Goal: Task Accomplishment & Management: Complete application form

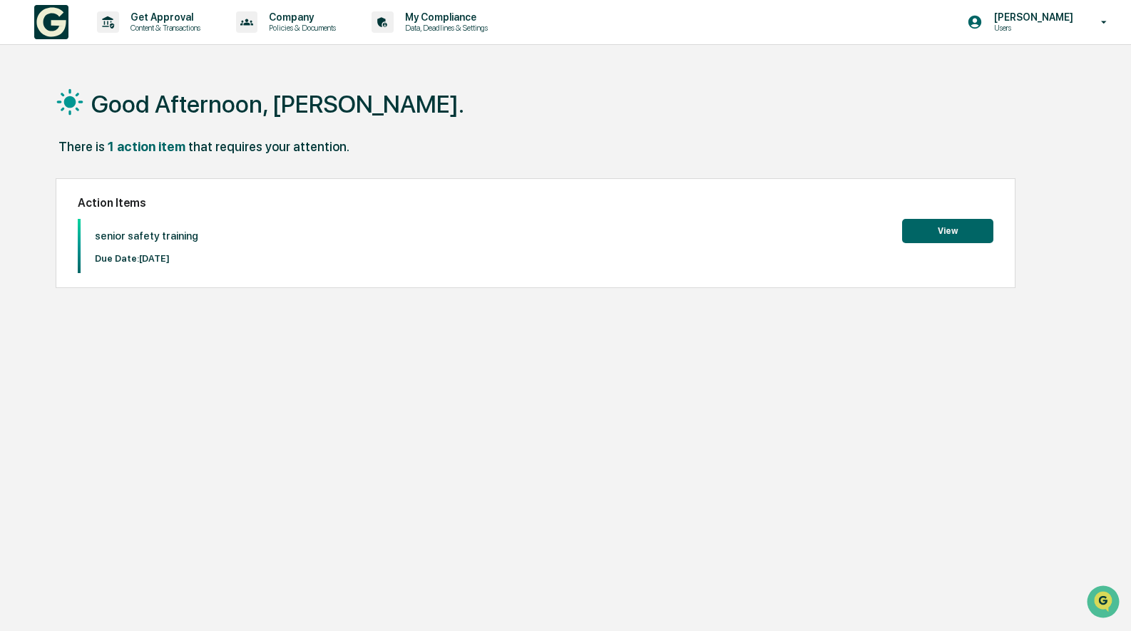
click at [933, 230] on button "View" at bounding box center [947, 231] width 91 height 24
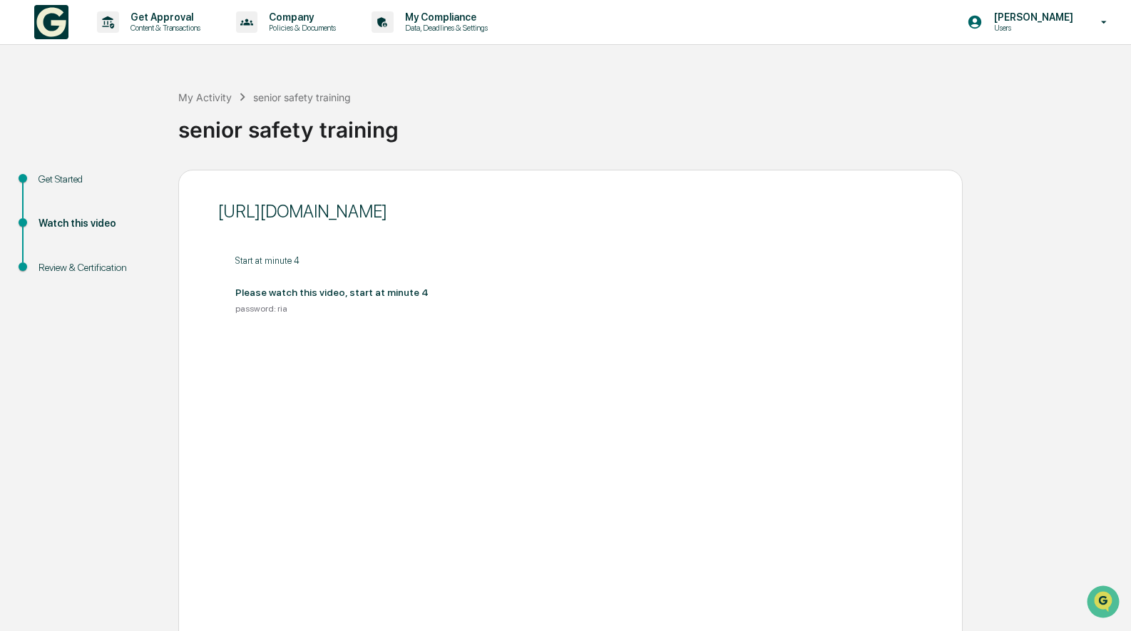
scroll to position [158, 0]
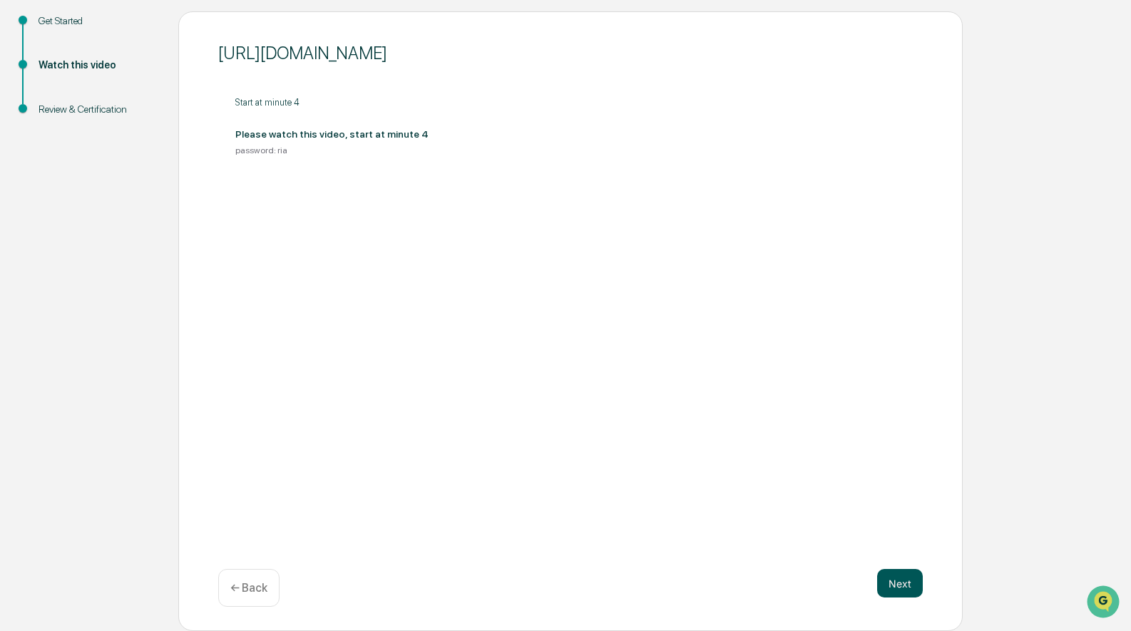
click at [900, 584] on button "Next" at bounding box center [900, 583] width 46 height 29
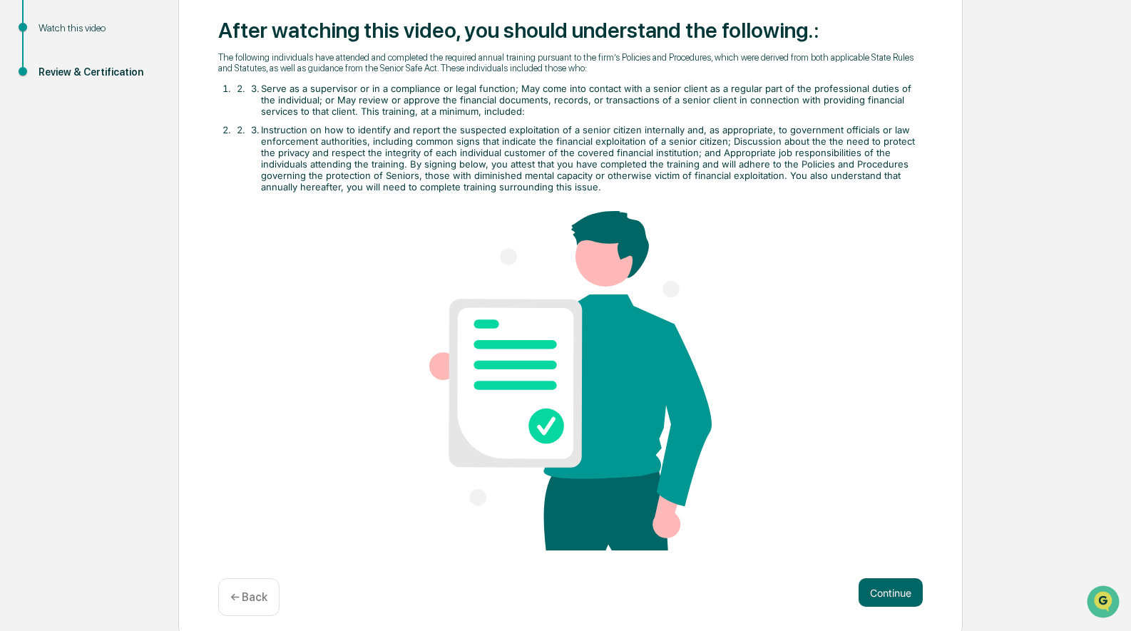
scroll to position [202, 0]
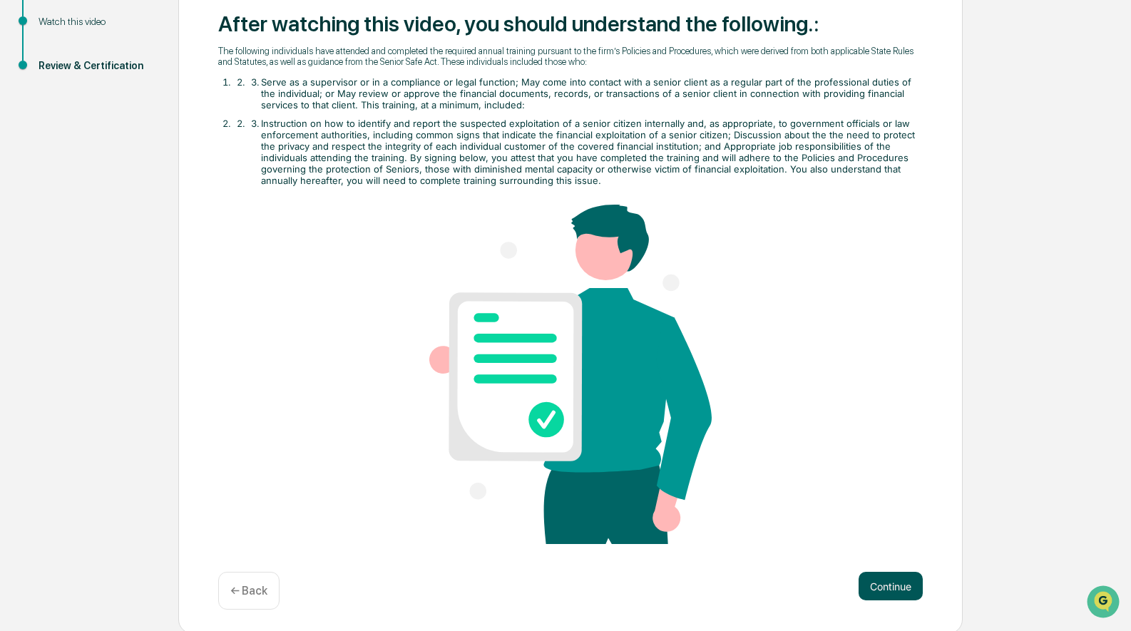
click at [893, 575] on button "Continue" at bounding box center [890, 586] width 64 height 29
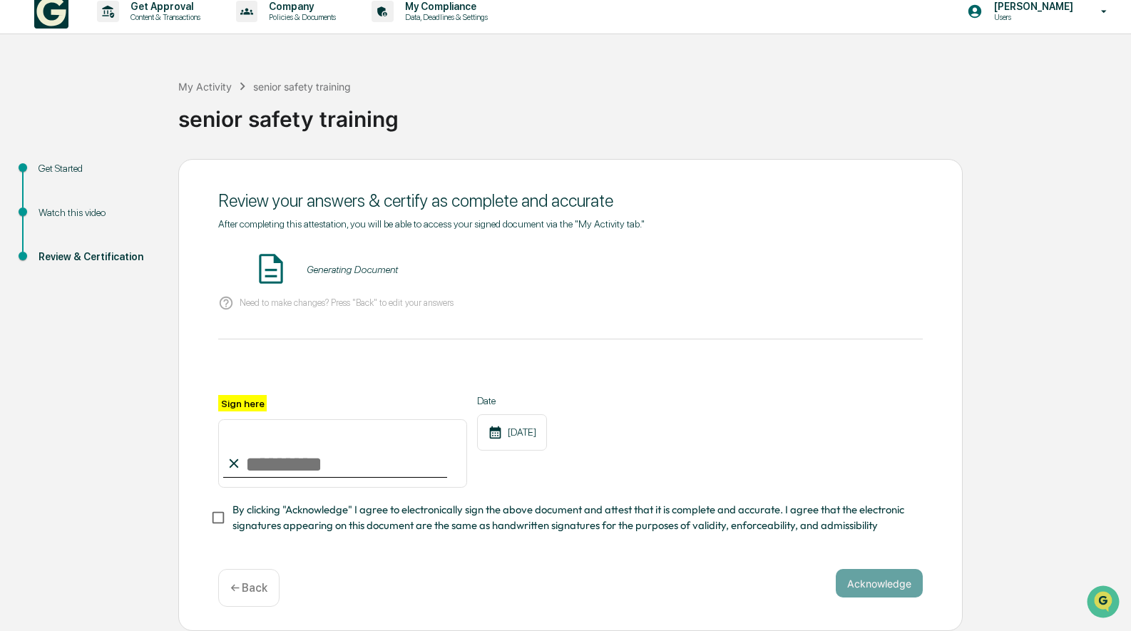
scroll to position [10, 0]
click at [253, 457] on input "Sign here" at bounding box center [342, 454] width 249 height 68
click at [509, 510] on span "By clicking "Acknowledge" I agree to electronically sign the above document and…" at bounding box center [571, 519] width 679 height 32
click at [264, 465] on input "Sign here" at bounding box center [342, 454] width 249 height 68
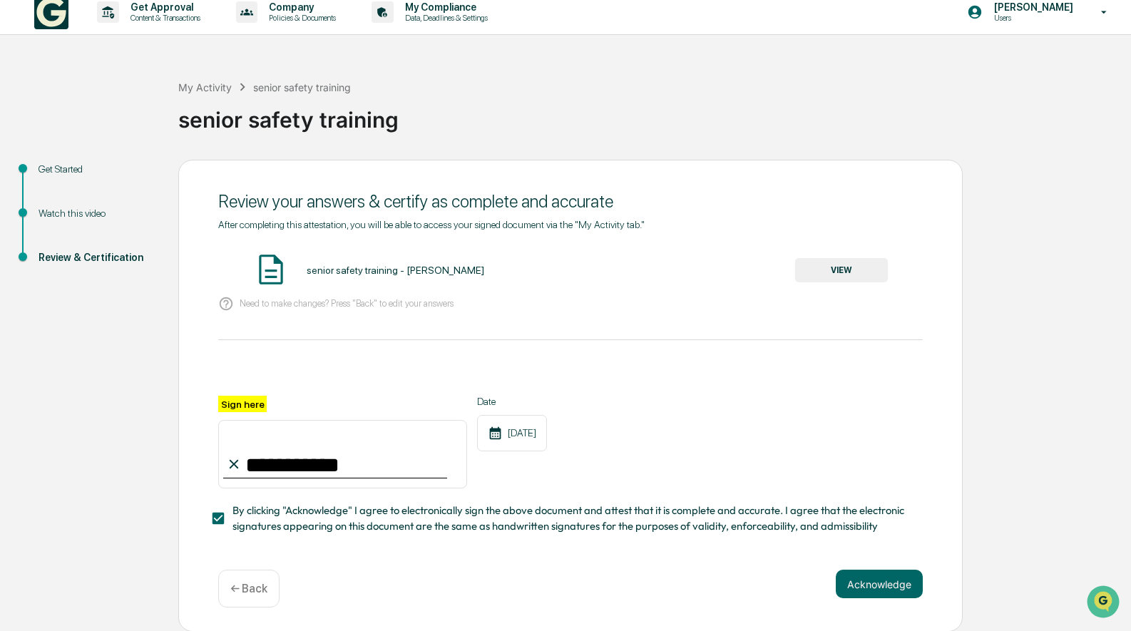
type input "**********"
click at [831, 583] on div "Acknowledge ← Back" at bounding box center [570, 589] width 704 height 38
click at [844, 583] on button "Acknowledge" at bounding box center [879, 584] width 87 height 29
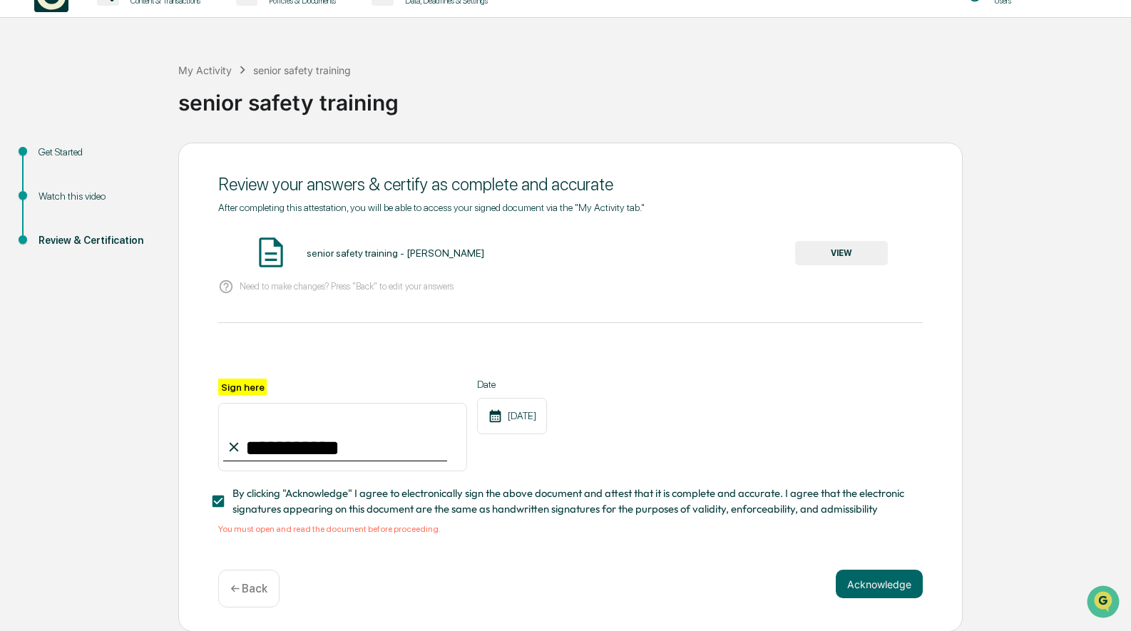
click at [843, 255] on button "VIEW" at bounding box center [841, 253] width 93 height 24
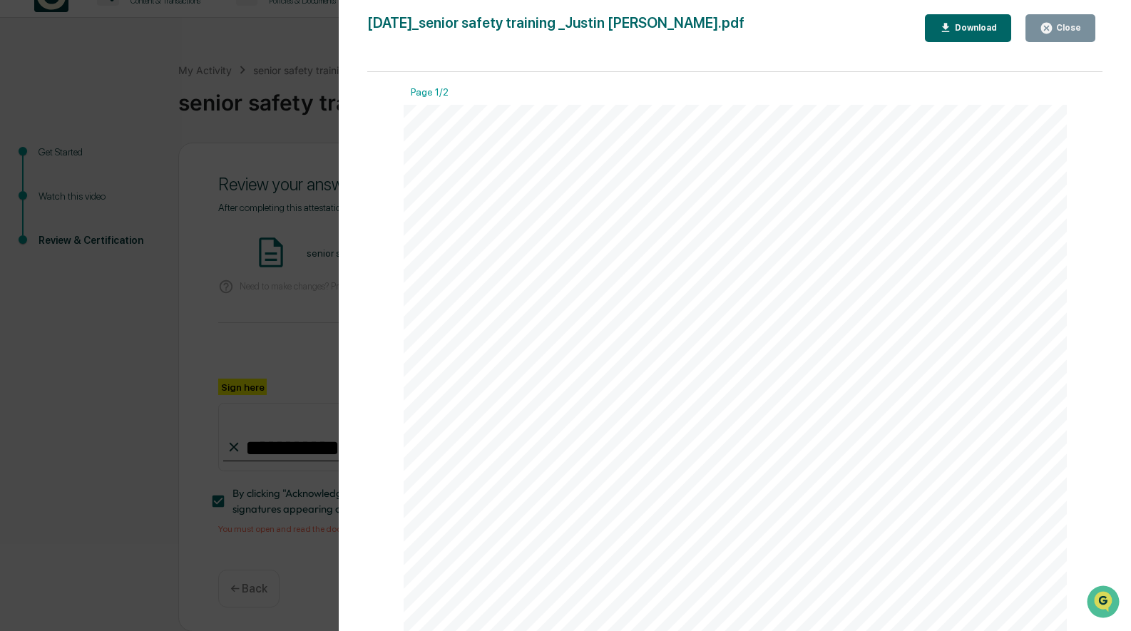
scroll to position [1397, 0]
drag, startPoint x: 1064, startPoint y: 29, endPoint x: 986, endPoint y: 180, distance: 170.3
click at [1064, 29] on div "Close" at bounding box center [1067, 28] width 28 height 10
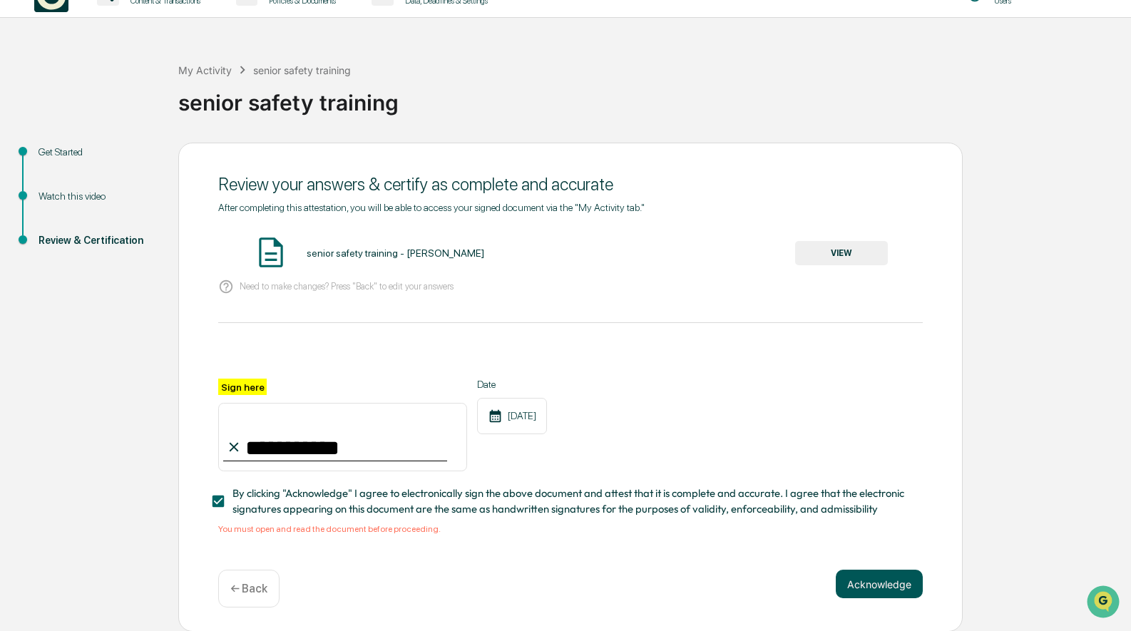
click at [898, 592] on button "Acknowledge" at bounding box center [879, 584] width 87 height 29
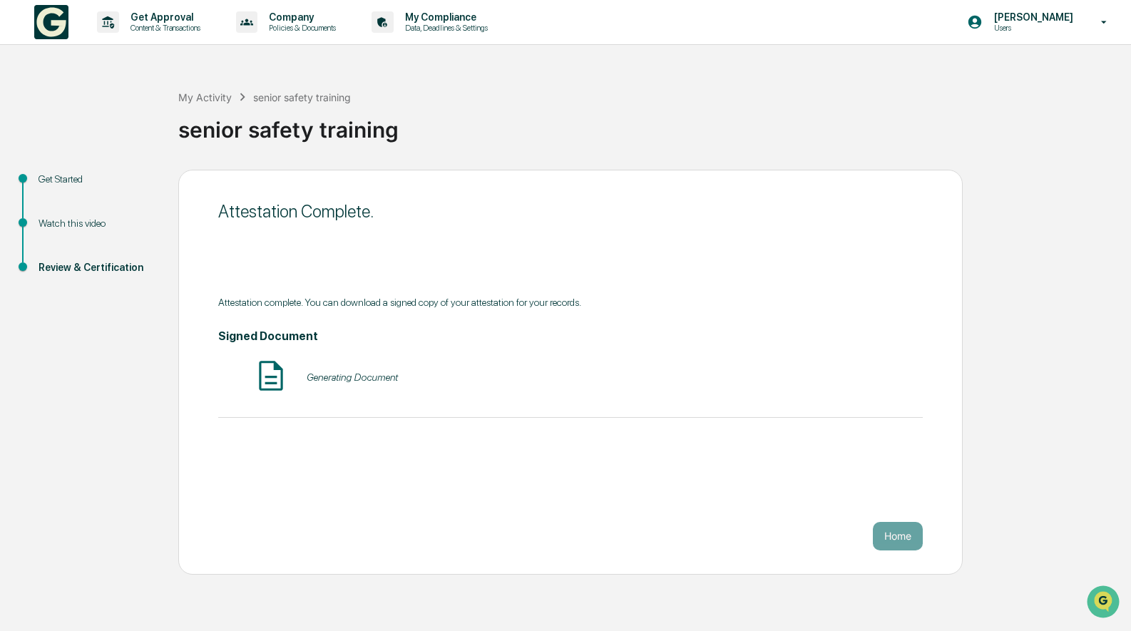
scroll to position [0, 0]
click at [892, 545] on button "Home" at bounding box center [898, 536] width 50 height 29
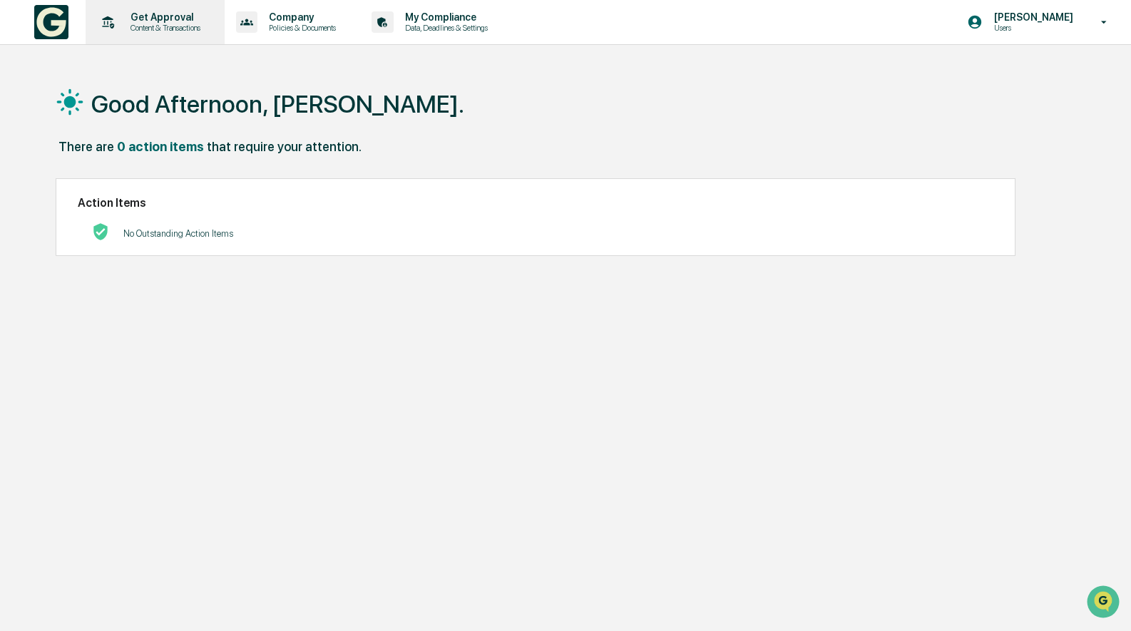
click at [163, 26] on p "Content & Transactions" at bounding box center [163, 28] width 88 height 10
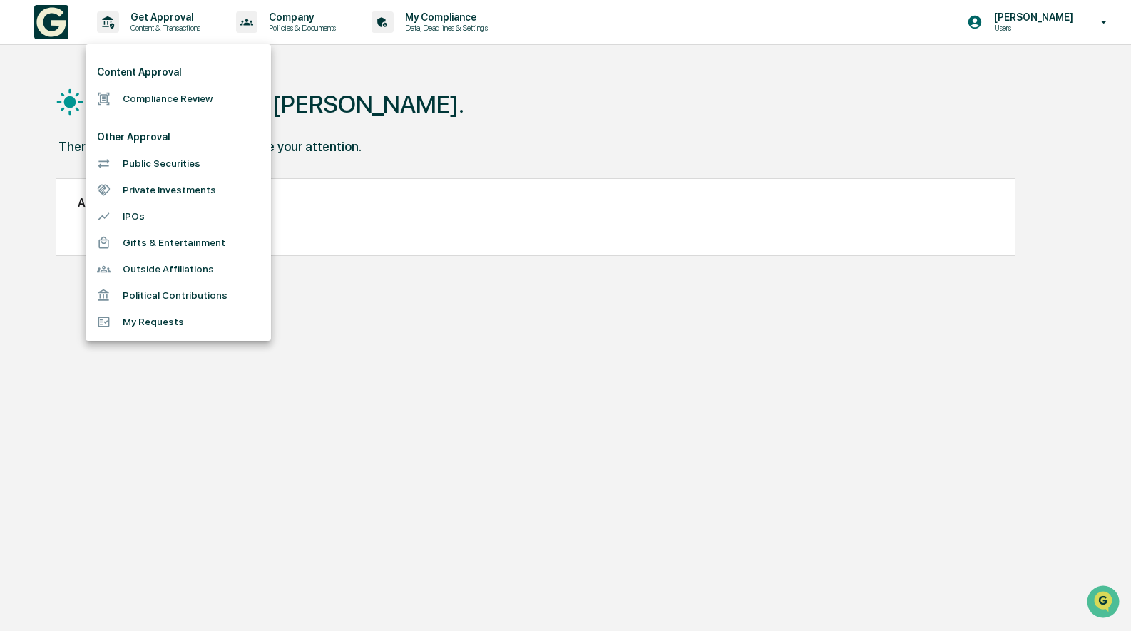
click at [170, 242] on li "Gifts & Entertainment" at bounding box center [178, 243] width 185 height 26
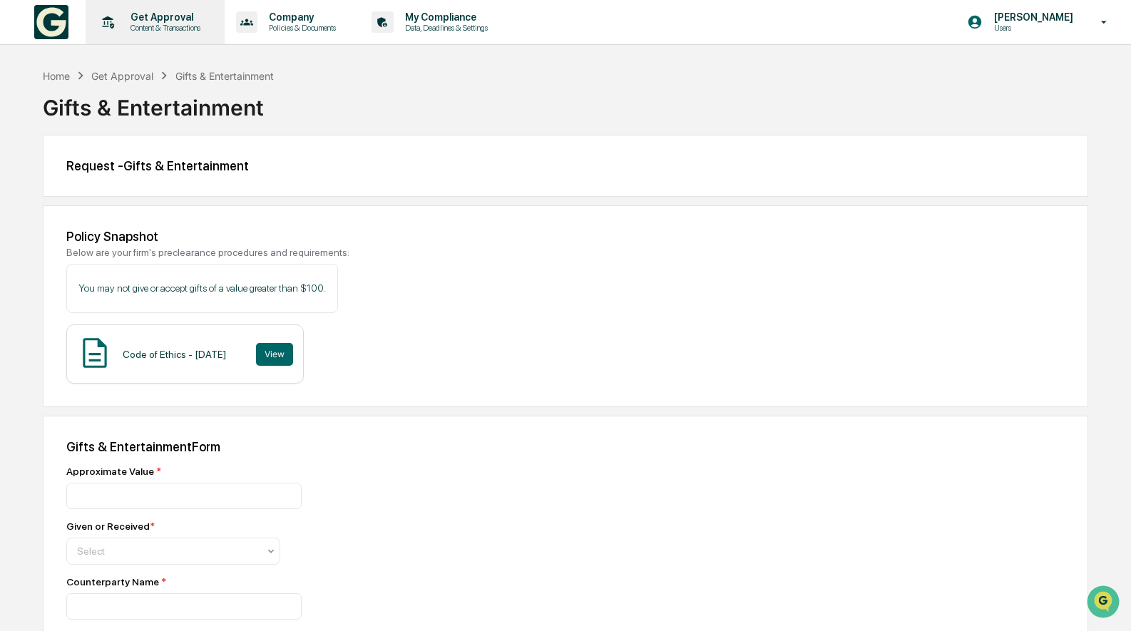
click at [180, 30] on p "Content & Transactions" at bounding box center [163, 28] width 88 height 10
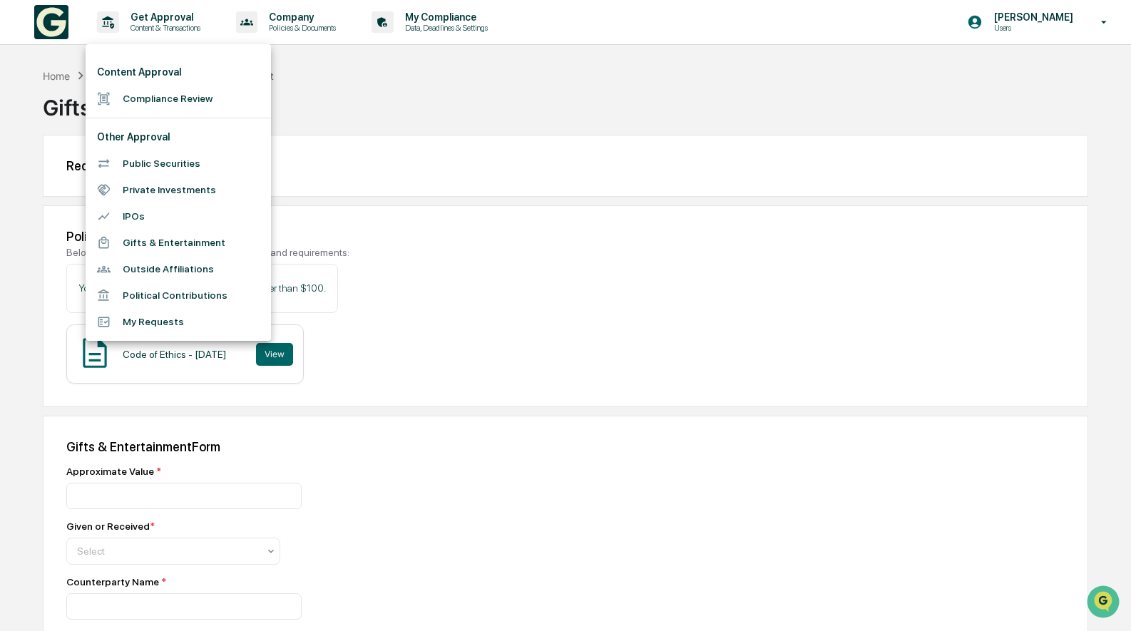
click at [170, 322] on li "My Requests" at bounding box center [178, 322] width 185 height 26
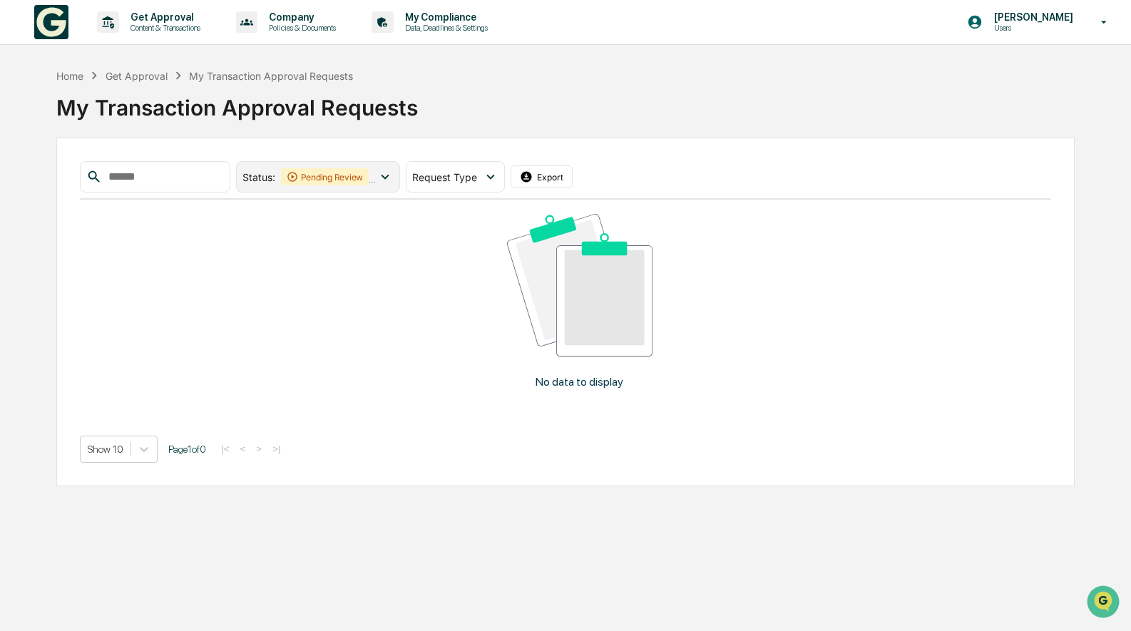
click at [334, 184] on div "Pending Review" at bounding box center [325, 176] width 88 height 17
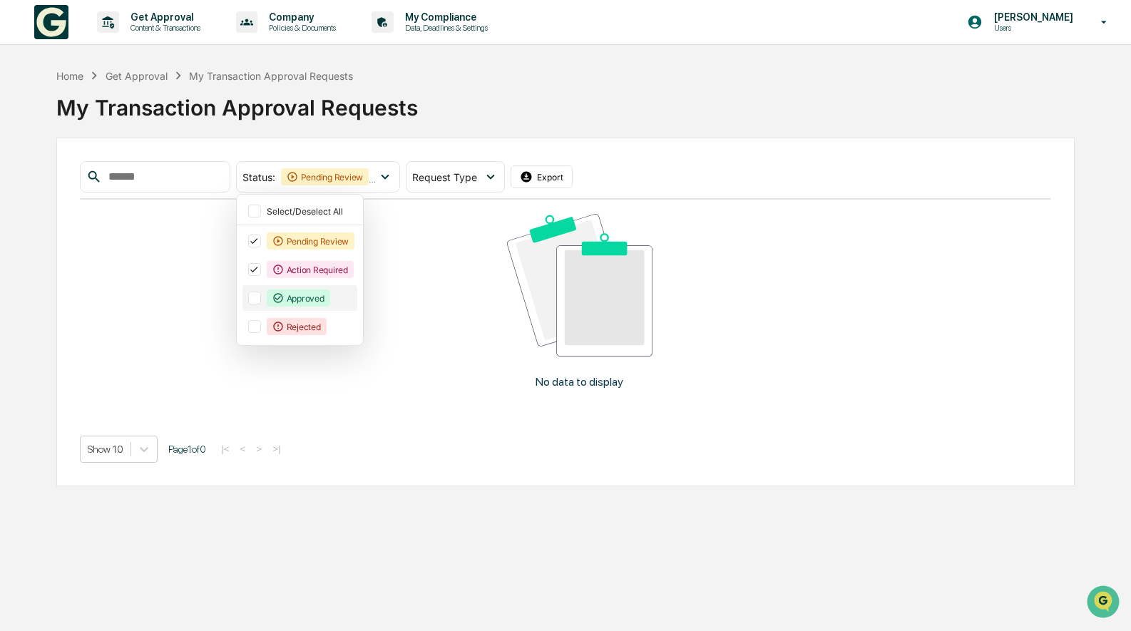
click at [303, 292] on div "Approved" at bounding box center [298, 297] width 63 height 17
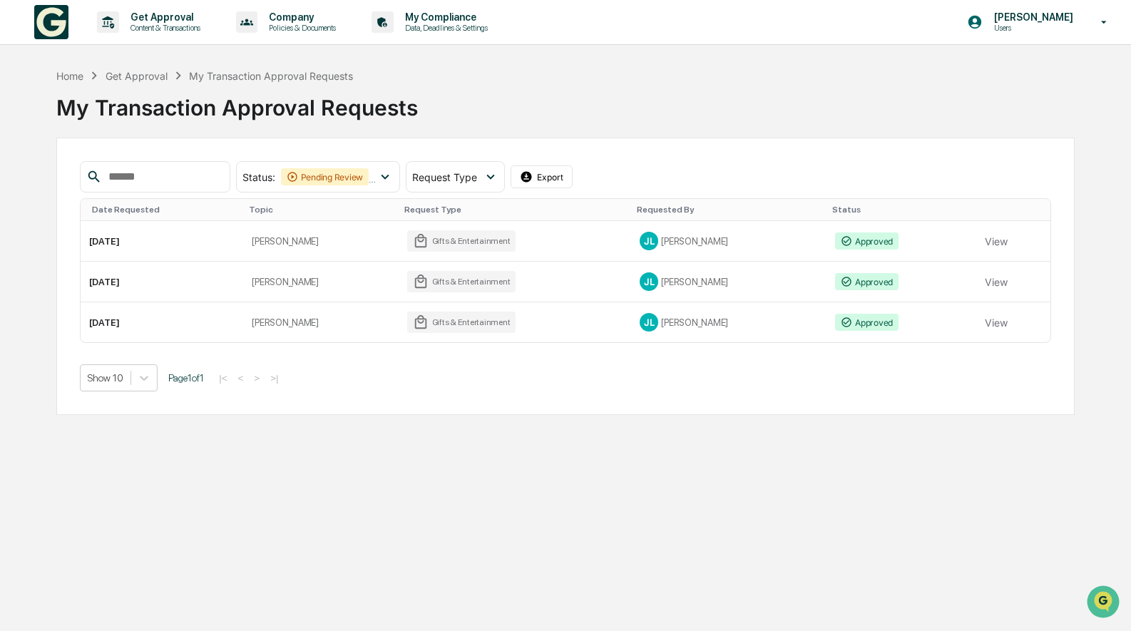
click at [424, 438] on div "Get Approval Content & Transactions Company Policies & Documents My Compliance …" at bounding box center [565, 315] width 1131 height 631
click at [160, 36] on div "Get Approval Content & Transactions" at bounding box center [153, 22] width 125 height 44
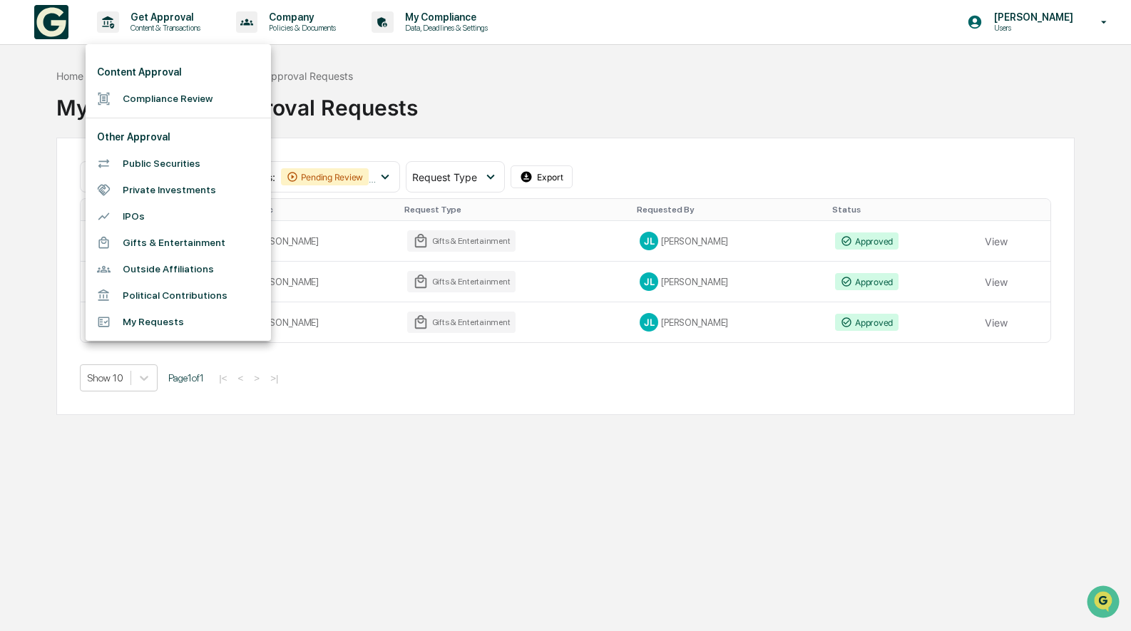
click at [158, 242] on li "Gifts & Entertainment" at bounding box center [178, 243] width 185 height 26
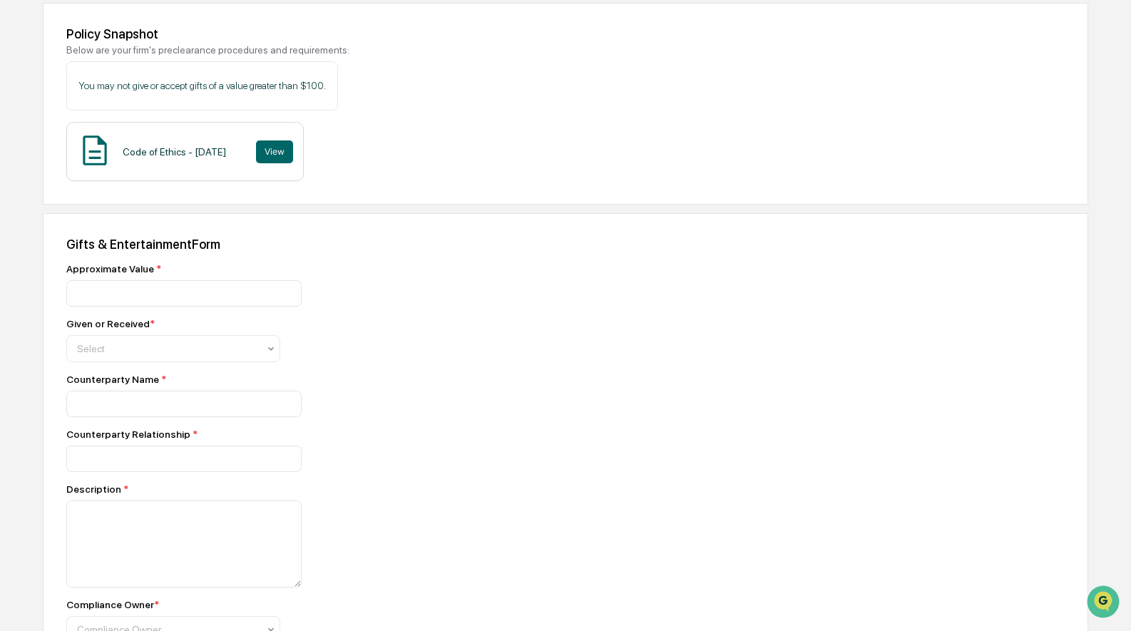
scroll to position [217, 0]
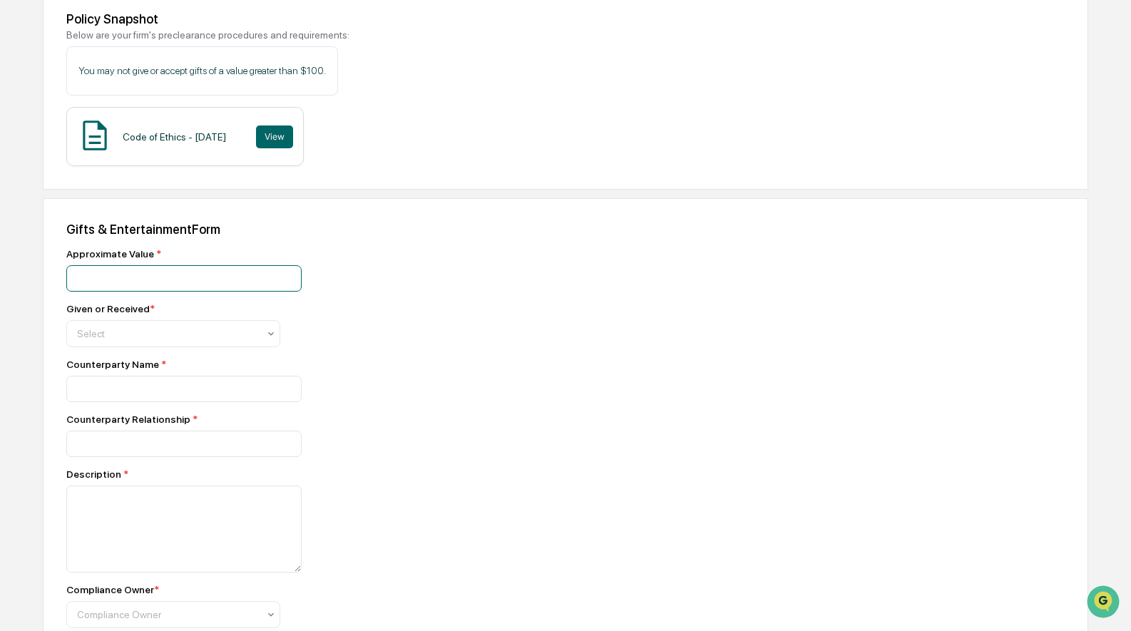
click at [170, 274] on input "number" at bounding box center [183, 278] width 235 height 26
type input "*****"
click at [170, 344] on div "Select" at bounding box center [167, 334] width 195 height 20
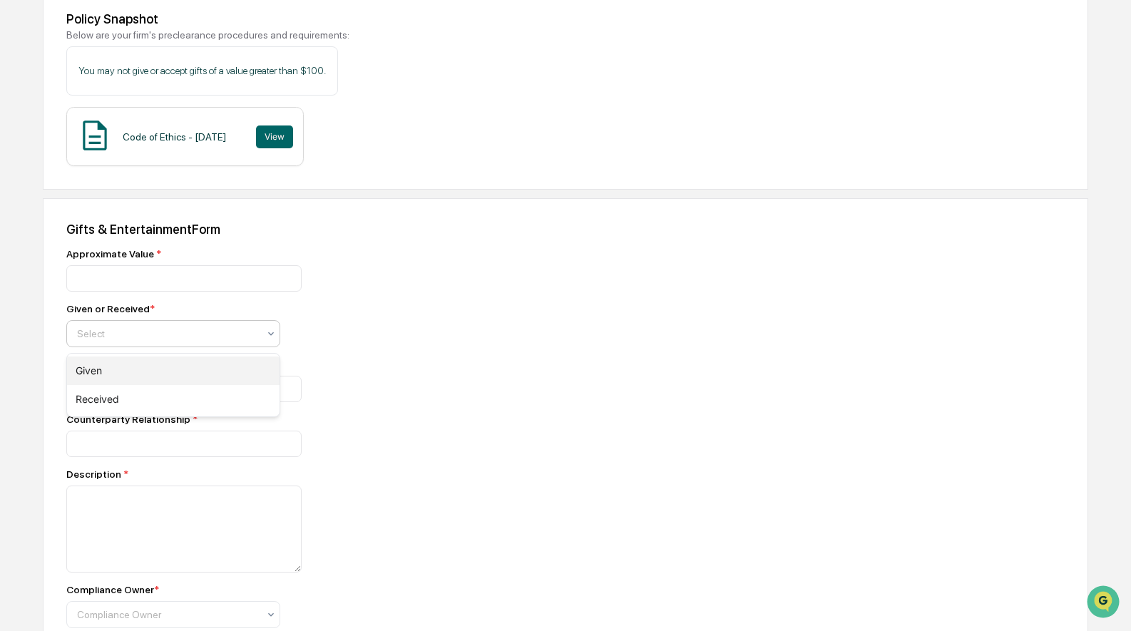
drag, startPoint x: 173, startPoint y: 401, endPoint x: 189, endPoint y: 369, distance: 35.7
click at [189, 369] on div "Given Received" at bounding box center [173, 385] width 212 height 63
click at [189, 369] on div "Given" at bounding box center [173, 370] width 212 height 29
click at [192, 292] on input at bounding box center [183, 278] width 235 height 26
click at [186, 292] on input "**********" at bounding box center [183, 278] width 235 height 26
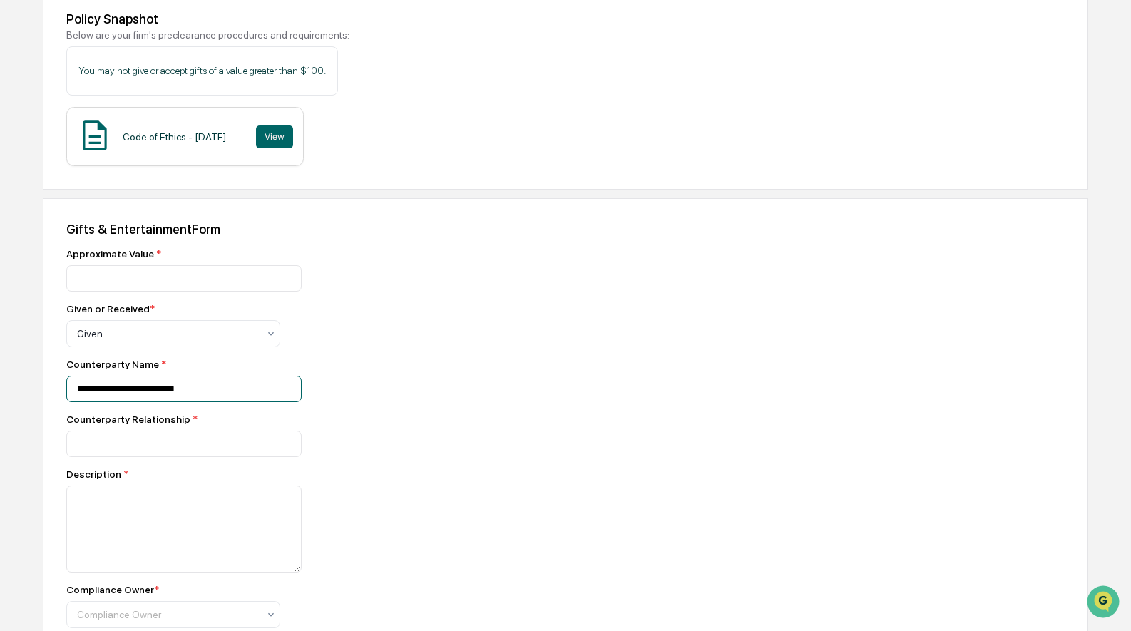
click at [186, 292] on input "**********" at bounding box center [183, 278] width 235 height 26
type input "**********"
click at [195, 292] on input at bounding box center [183, 278] width 235 height 26
type input "******"
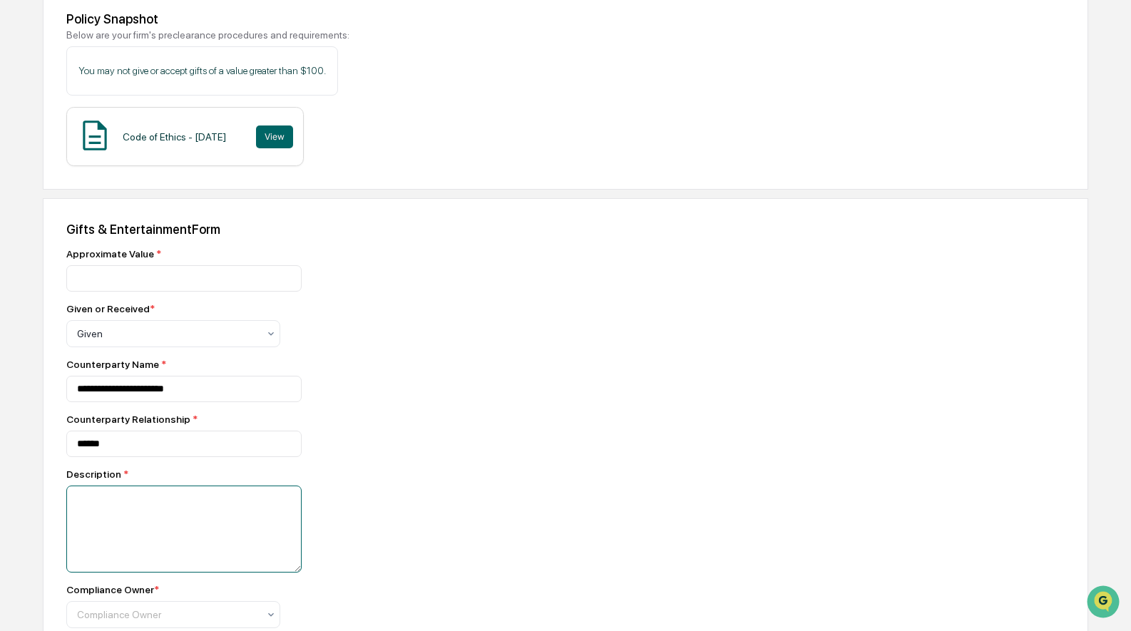
click at [198, 533] on textarea at bounding box center [183, 529] width 235 height 87
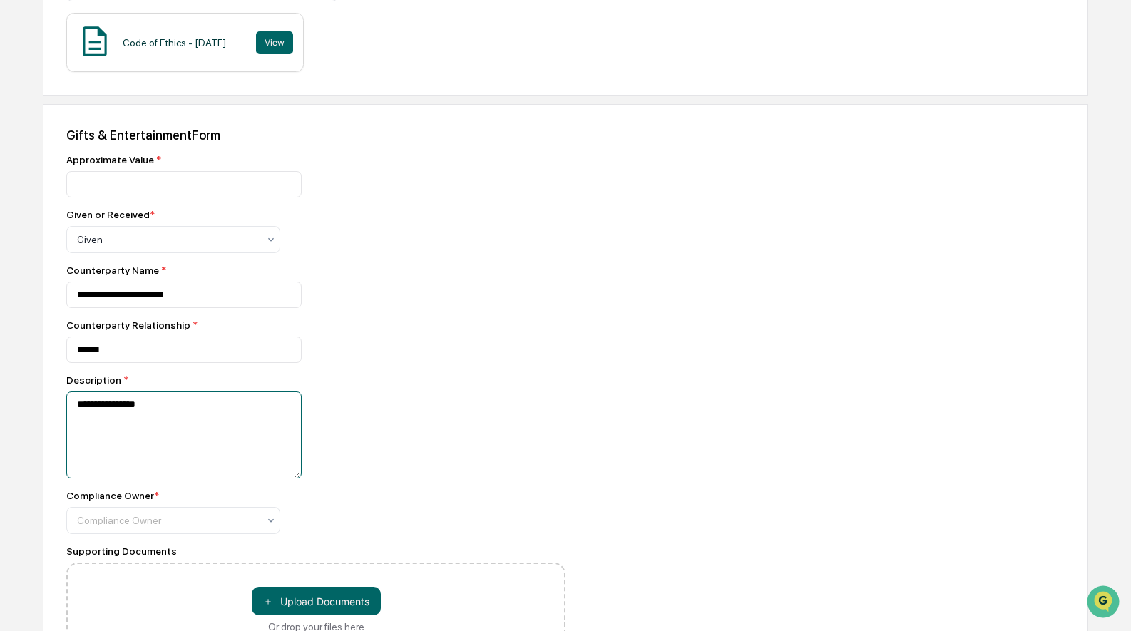
scroll to position [407, 0]
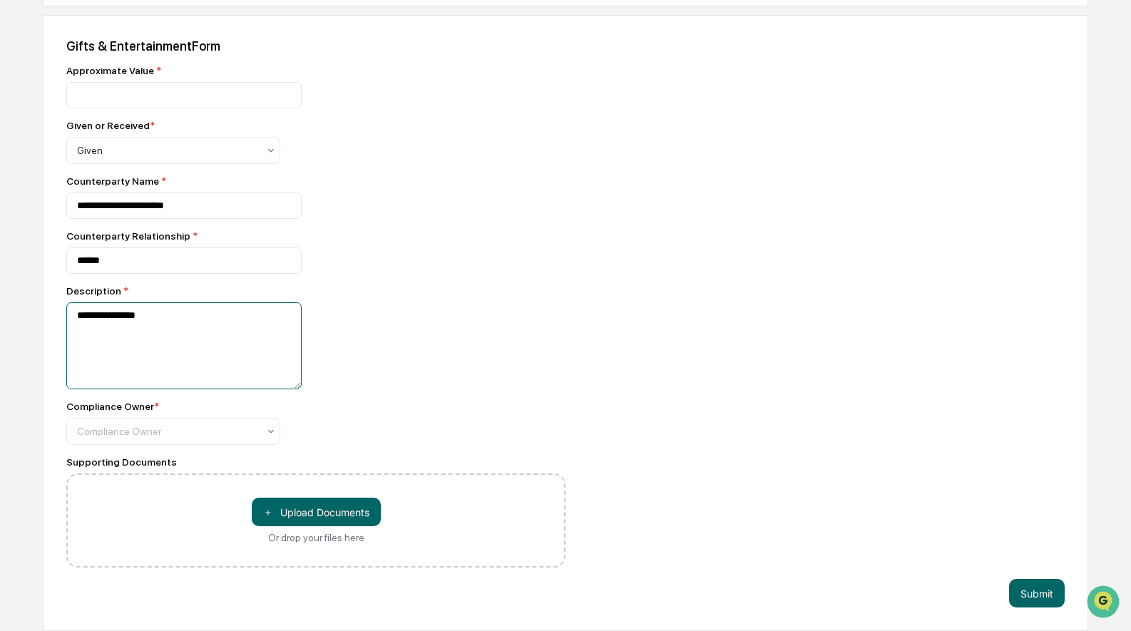
type textarea "**********"
click at [217, 415] on div "Compliance Owner * Compliance Owner" at bounding box center [315, 423] width 499 height 44
click at [217, 158] on div at bounding box center [167, 150] width 181 height 14
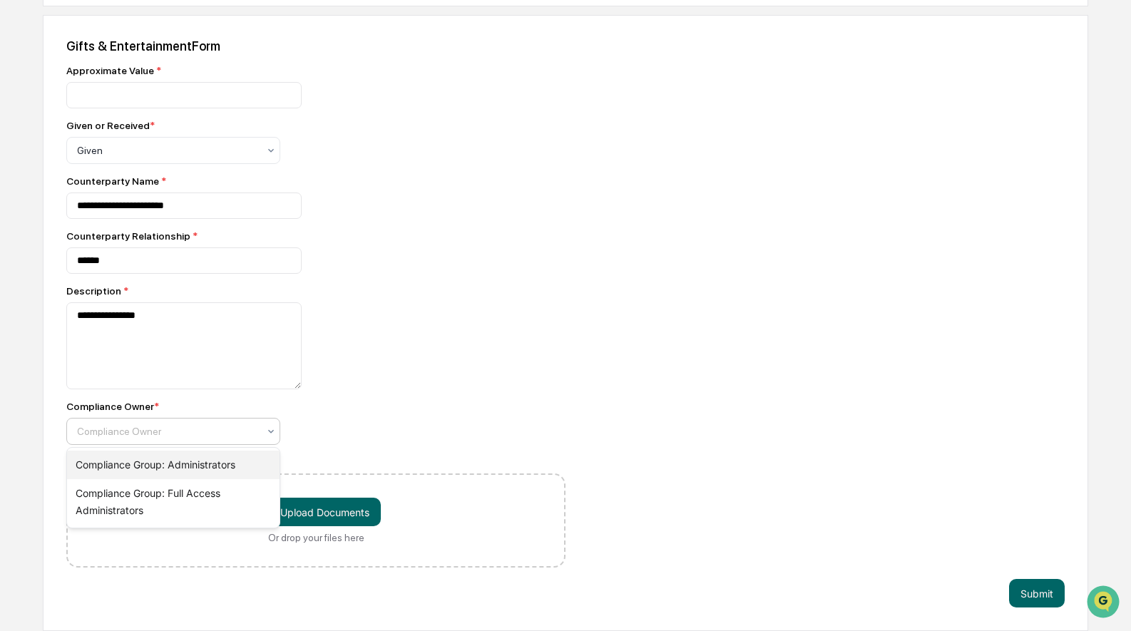
click at [262, 468] on div "Compliance Group: Administrators" at bounding box center [173, 465] width 212 height 29
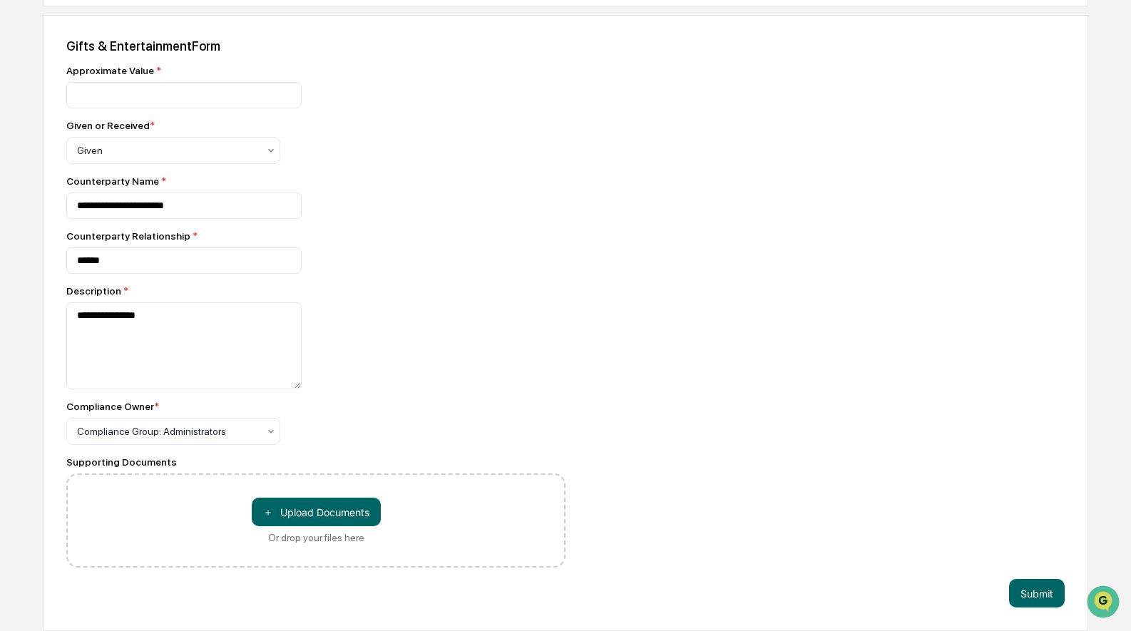
click at [332, 425] on div "Compliance Owner * Compliance Group: Administrators" at bounding box center [315, 423] width 499 height 44
click at [325, 508] on button "＋ Upload Documents" at bounding box center [316, 512] width 129 height 29
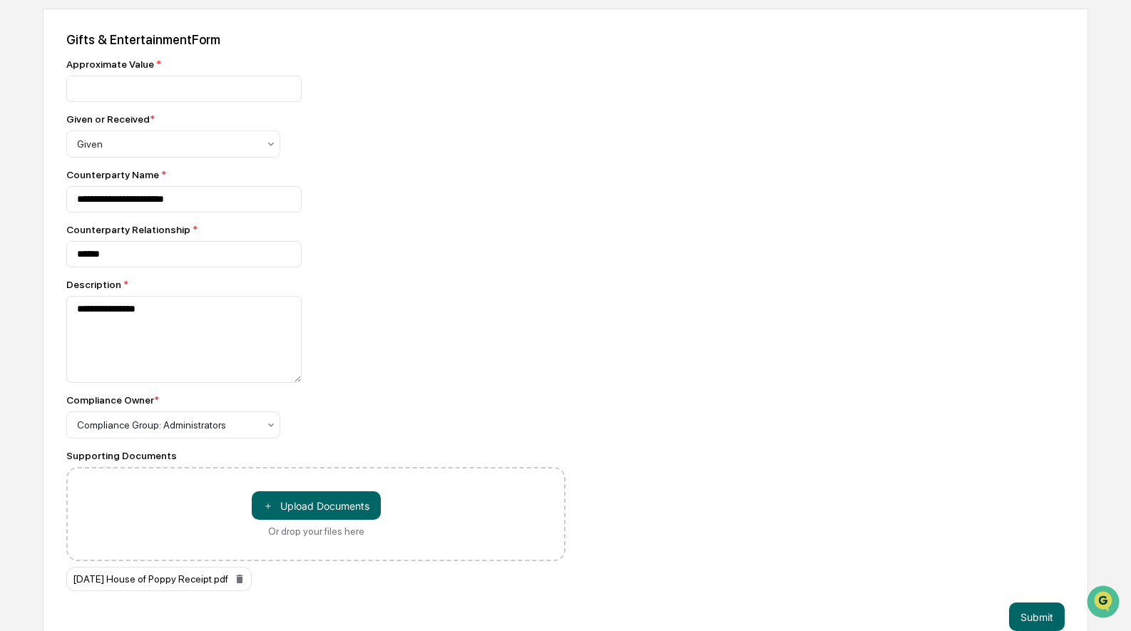
scroll to position [436, 0]
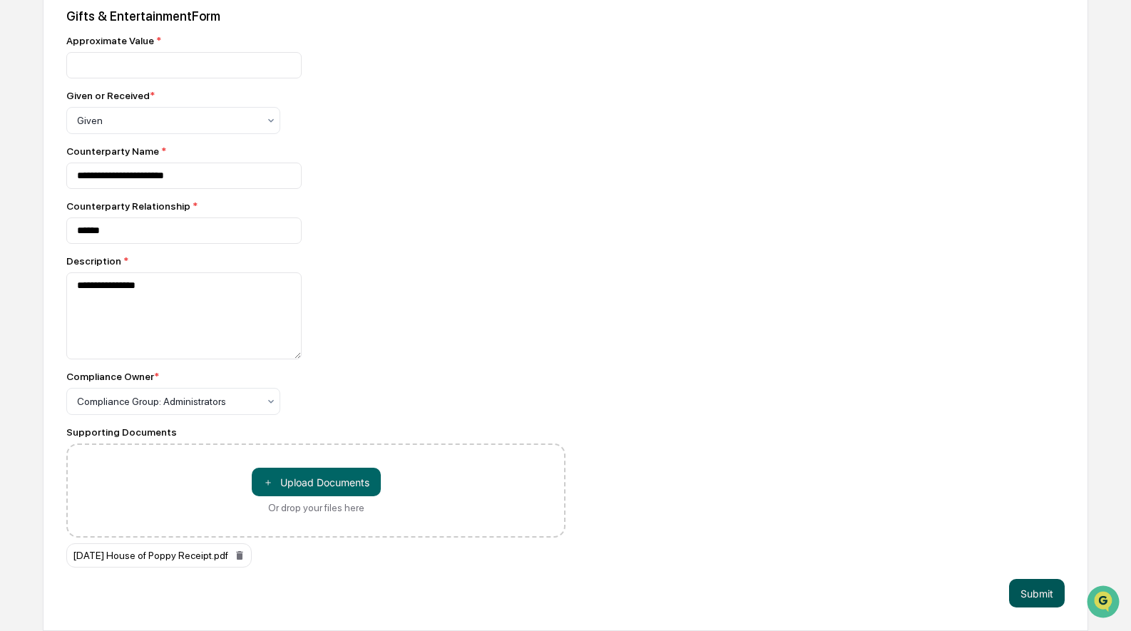
click at [1037, 587] on button "Submit" at bounding box center [1037, 593] width 56 height 29
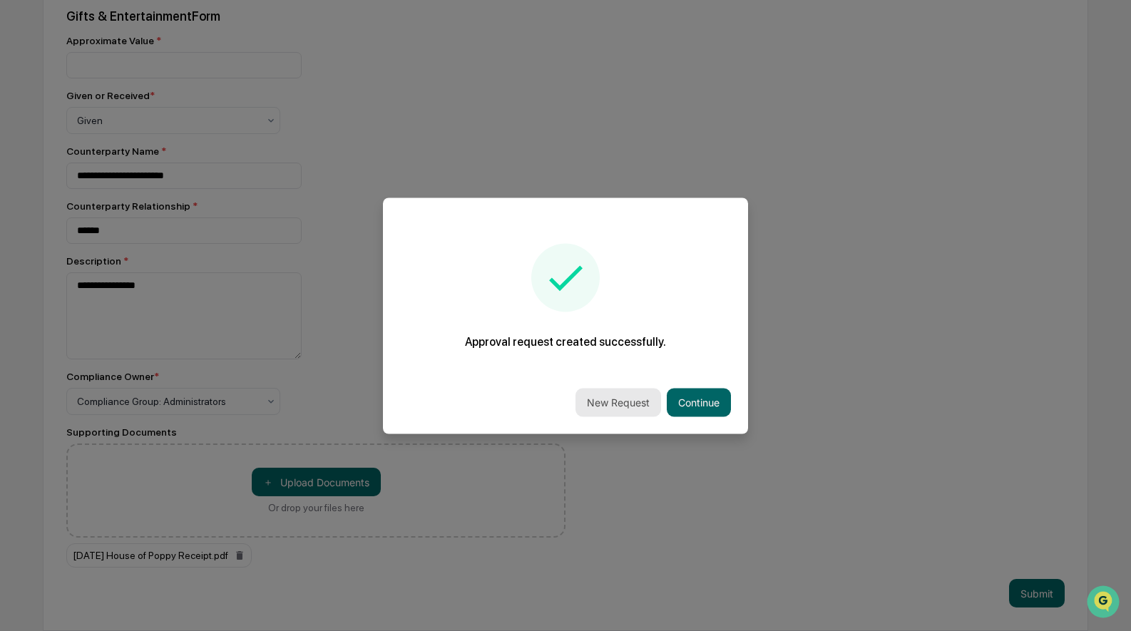
click at [642, 396] on button "New Request" at bounding box center [618, 402] width 86 height 29
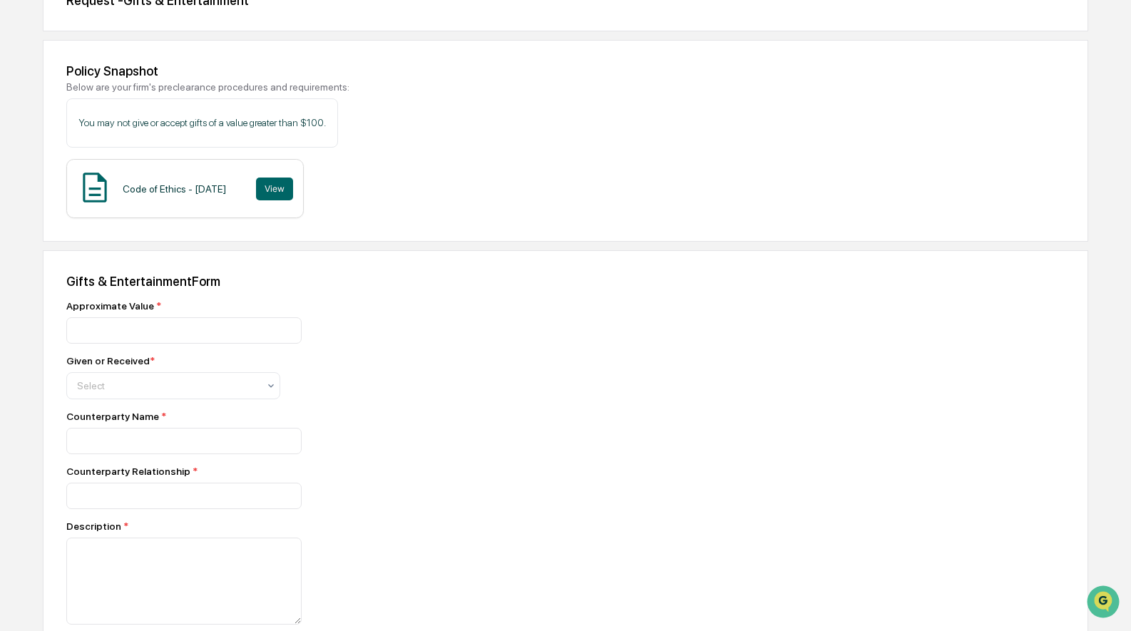
scroll to position [166, 0]
click at [147, 338] on input "number" at bounding box center [183, 330] width 235 height 26
click at [118, 331] on input "number" at bounding box center [183, 330] width 235 height 26
click at [145, 383] on div at bounding box center [167, 385] width 181 height 14
click at [208, 429] on div "Given" at bounding box center [173, 422] width 212 height 29
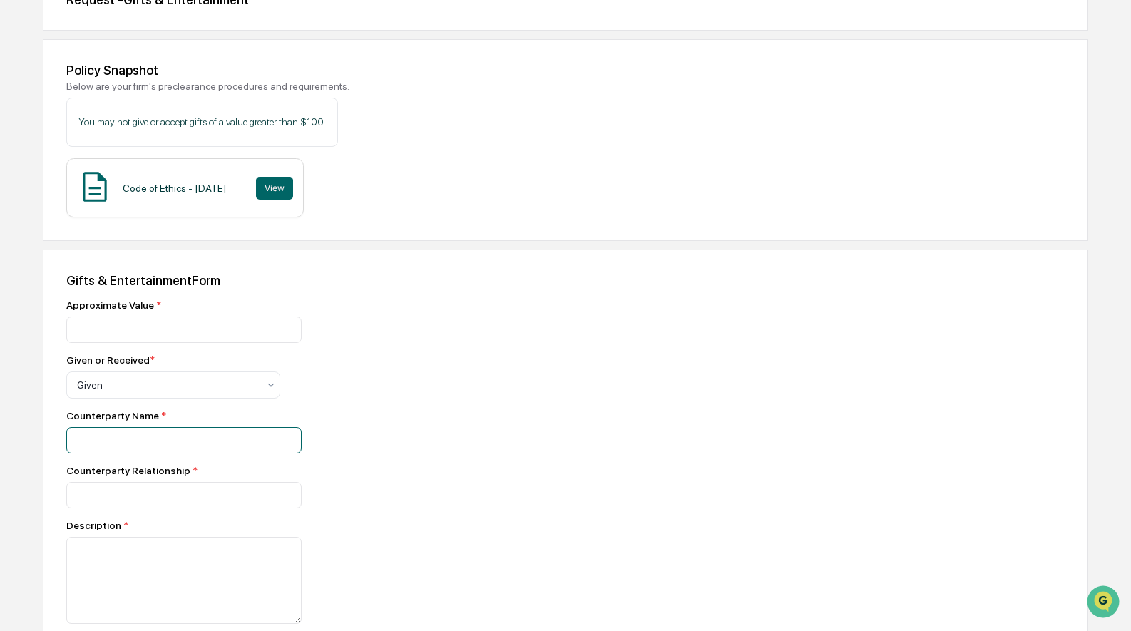
click at [200, 343] on input at bounding box center [183, 330] width 235 height 26
type input "**********"
click at [190, 334] on input "number" at bounding box center [183, 330] width 235 height 26
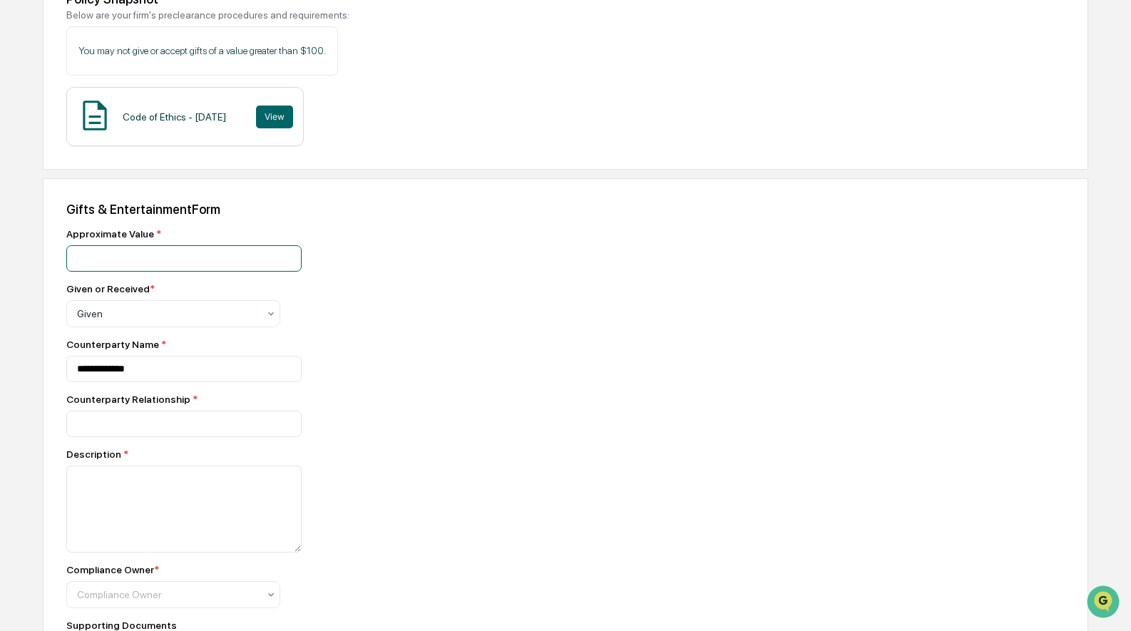
scroll to position [265, 0]
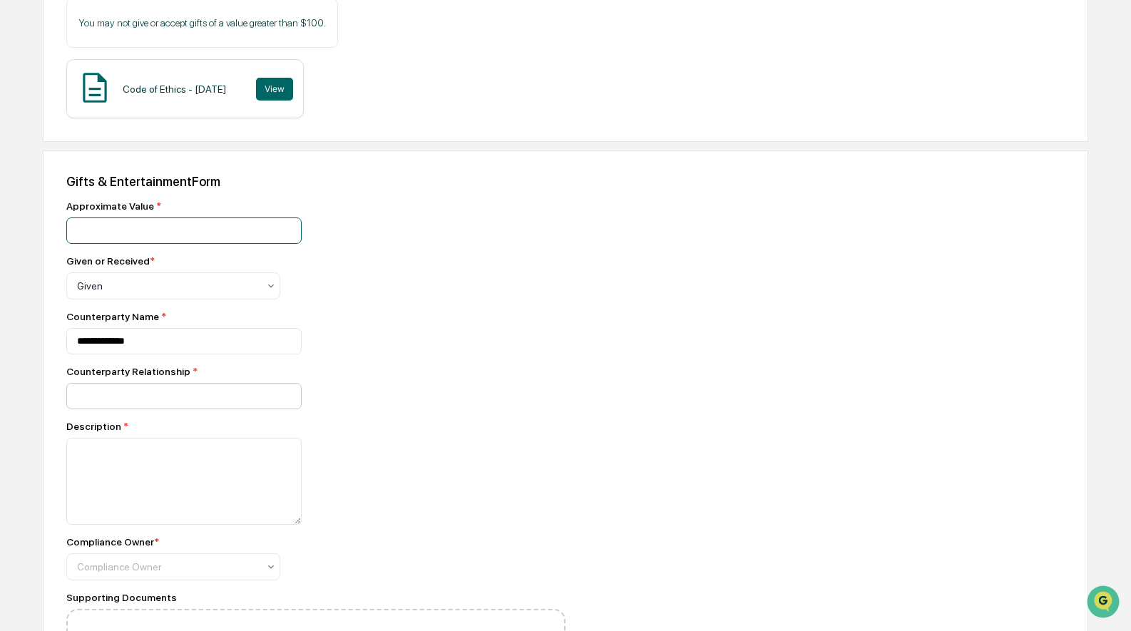
type input "**"
click at [183, 244] on input at bounding box center [183, 230] width 235 height 26
type input "********"
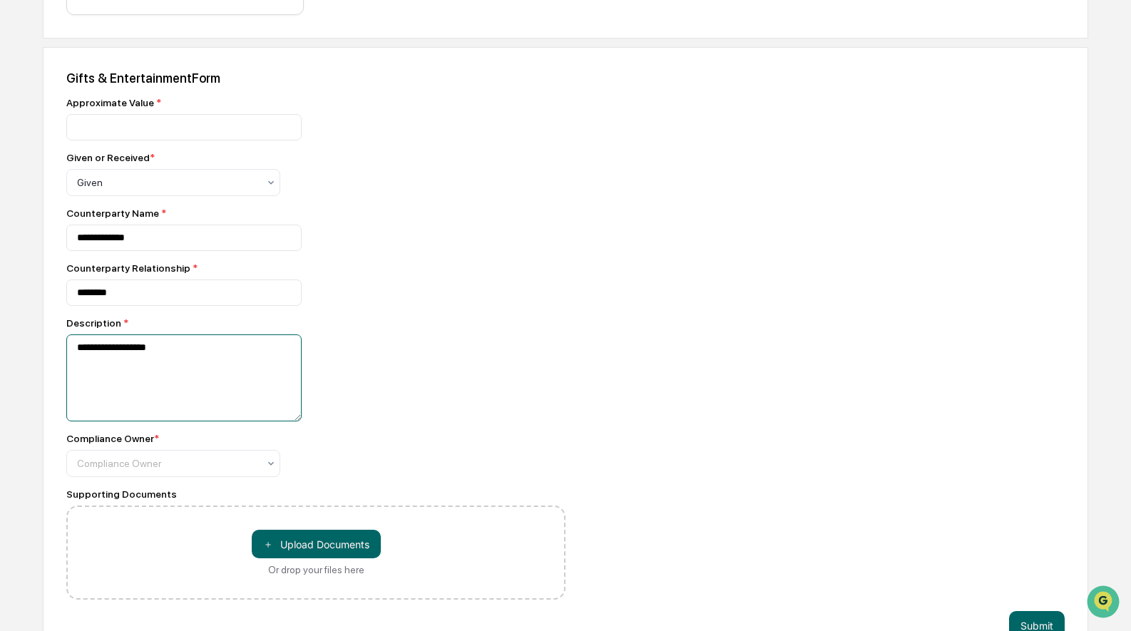
scroll to position [365, 0]
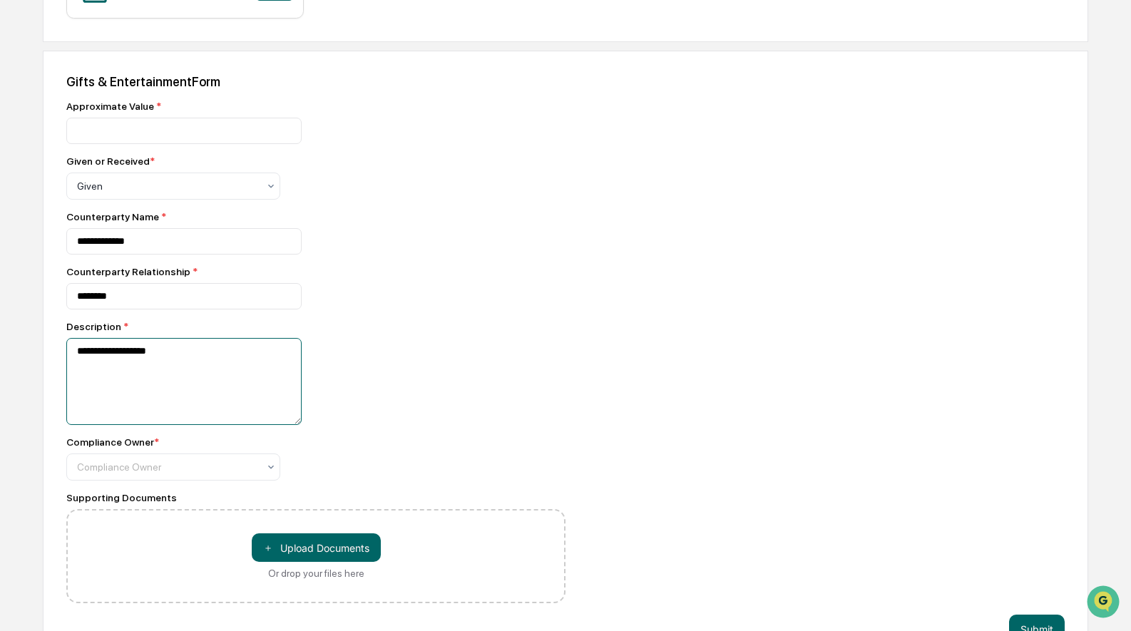
type textarea "**********"
click at [185, 448] on div "Compliance Owner *" at bounding box center [315, 441] width 499 height 11
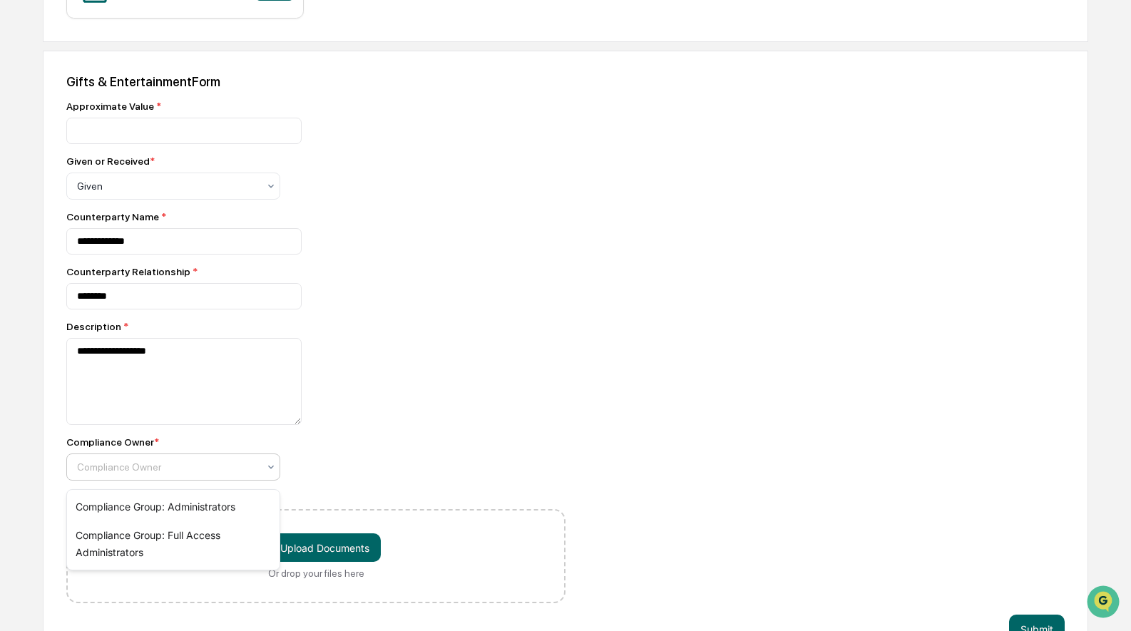
click at [185, 473] on div at bounding box center [167, 467] width 181 height 14
click at [191, 502] on div "Compliance Group: Administrators" at bounding box center [173, 507] width 212 height 29
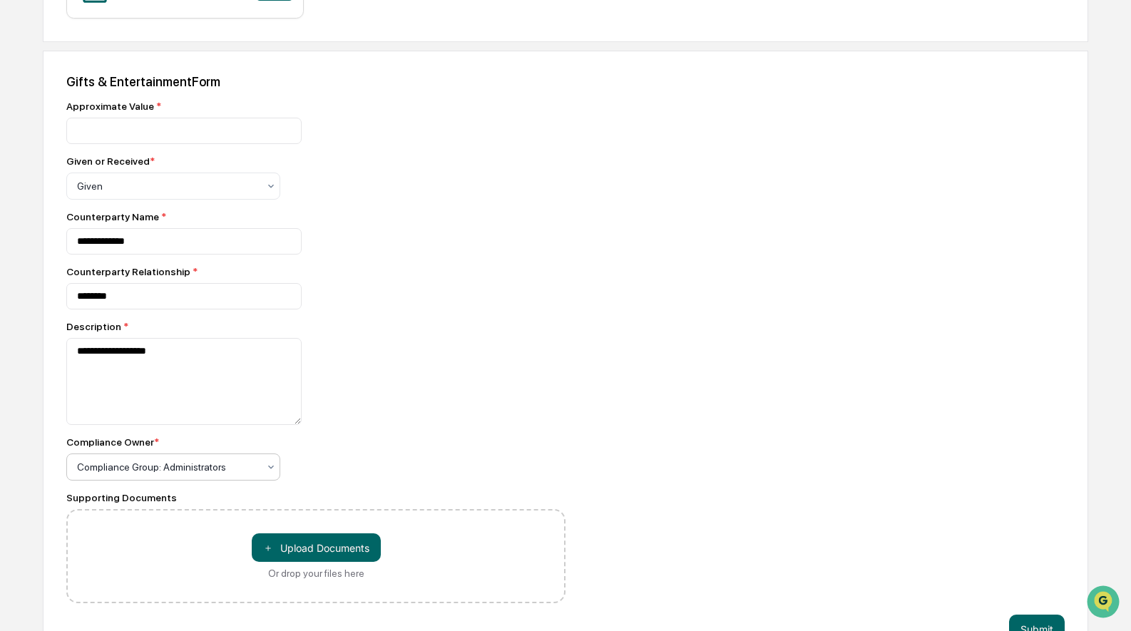
click at [420, 444] on div "Compliance Owner *" at bounding box center [315, 441] width 499 height 11
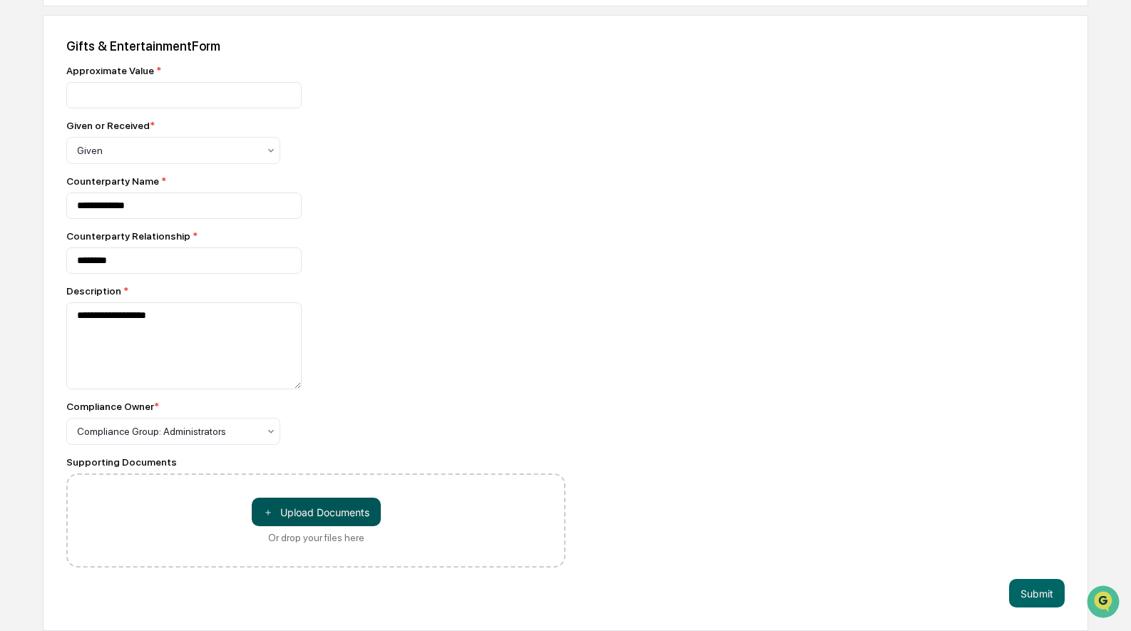
click at [338, 514] on button "＋ Upload Documents" at bounding box center [316, 512] width 129 height 29
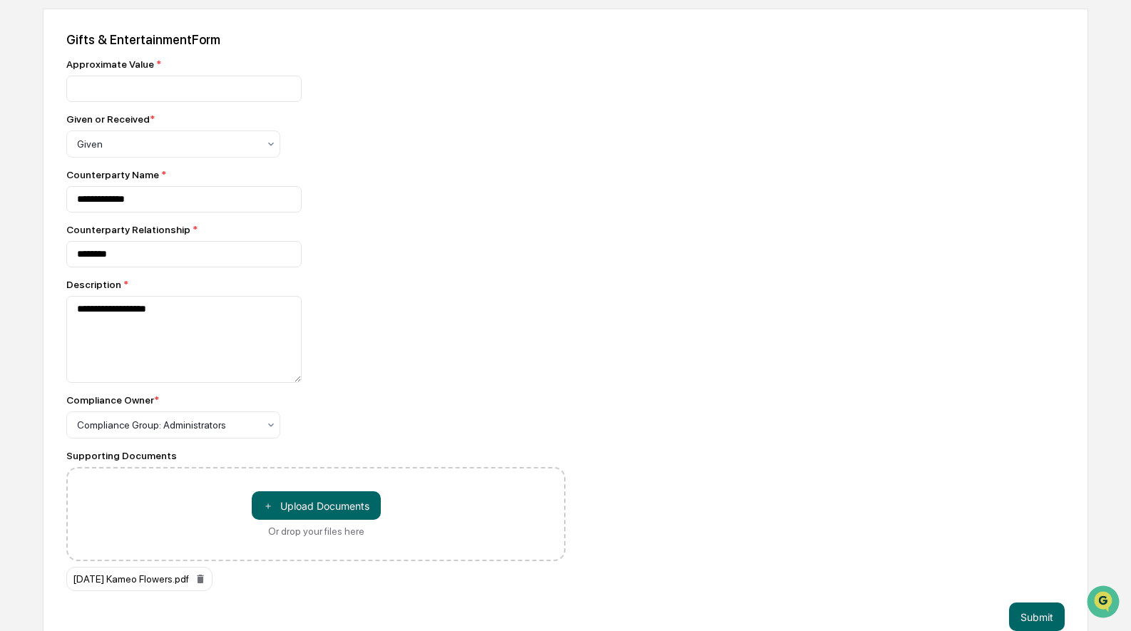
scroll to position [436, 0]
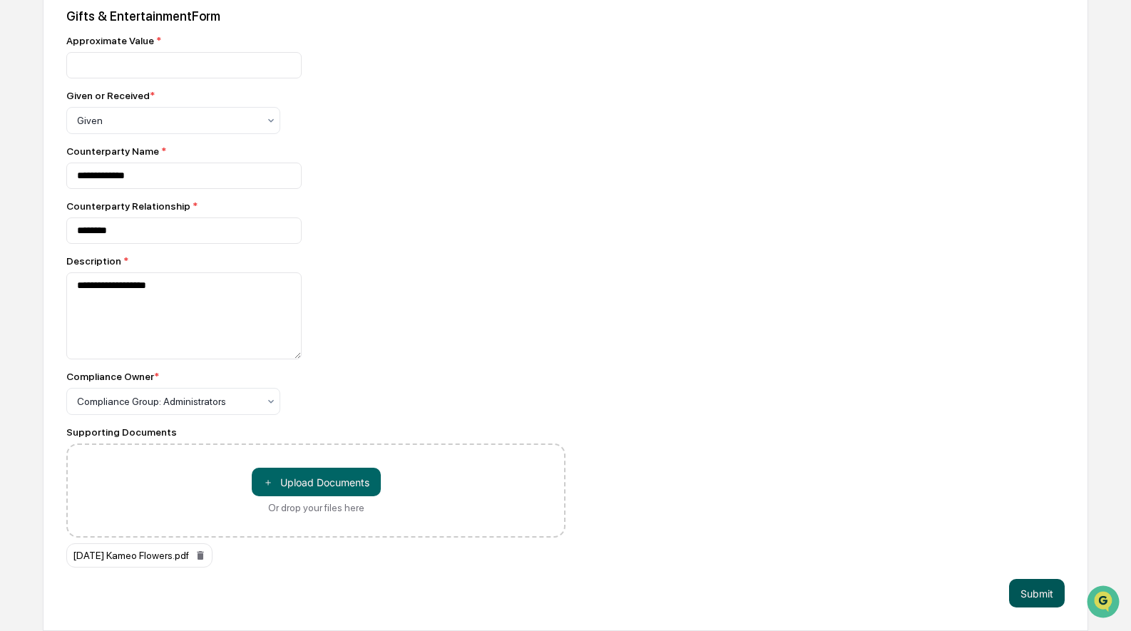
click at [1038, 581] on button "Submit" at bounding box center [1037, 593] width 56 height 29
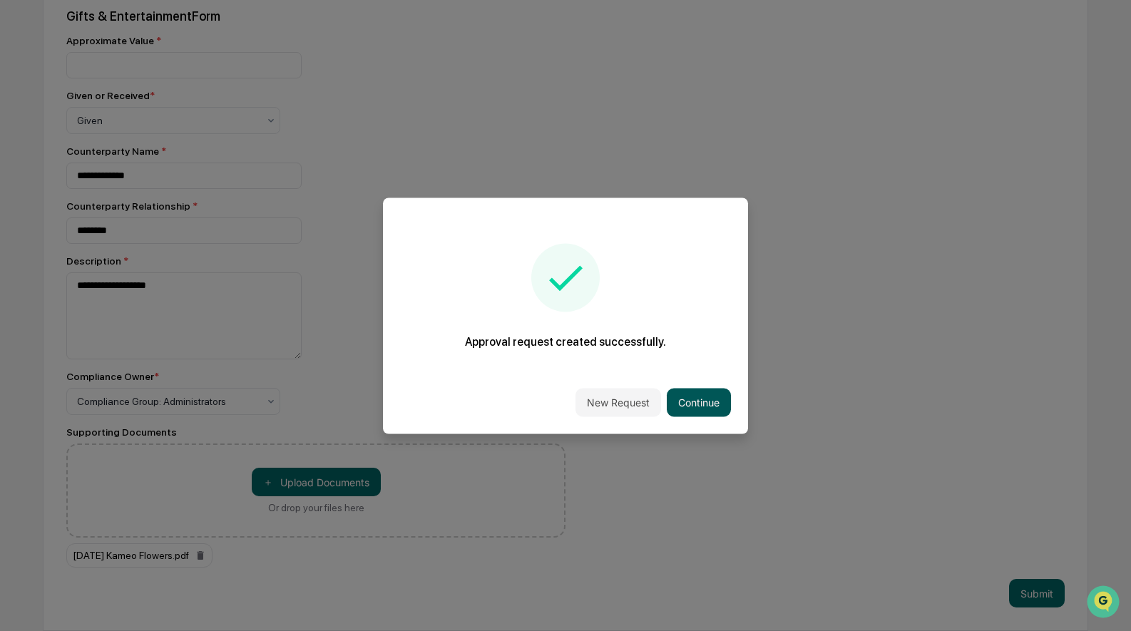
click at [717, 403] on button "Continue" at bounding box center [699, 402] width 64 height 29
